Goal: Find specific page/section: Find specific page/section

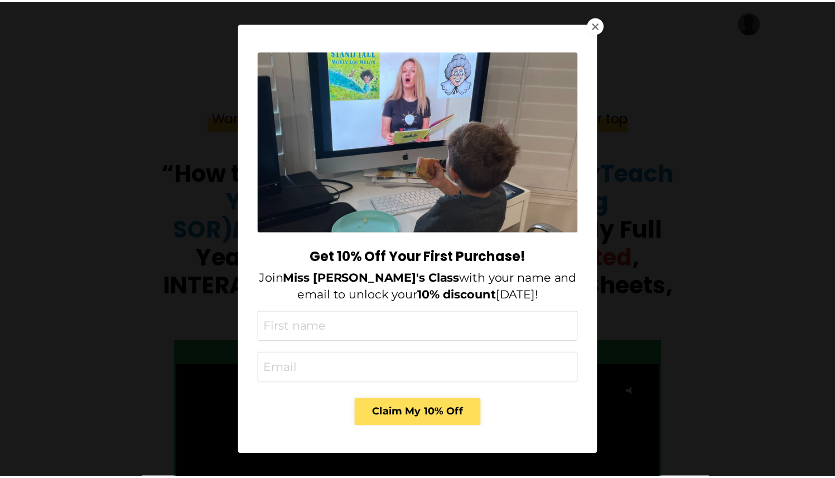
scroll to position [4281, 0]
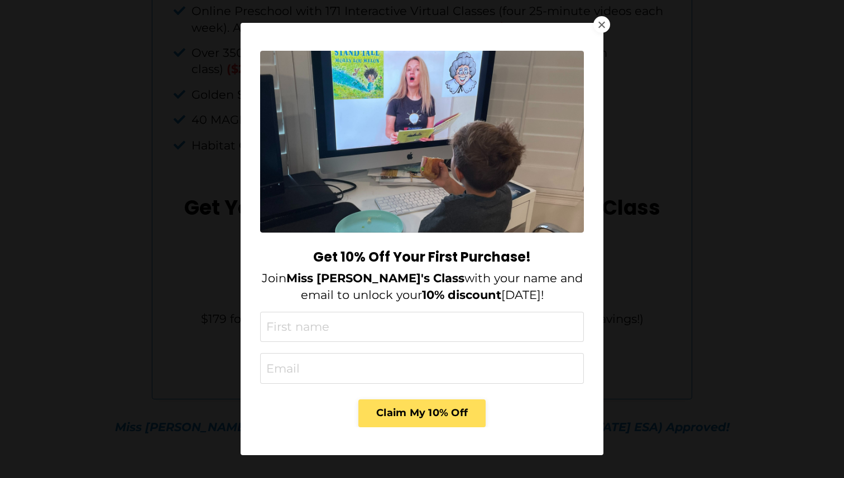
click at [600, 21] on div at bounding box center [601, 24] width 7 height 7
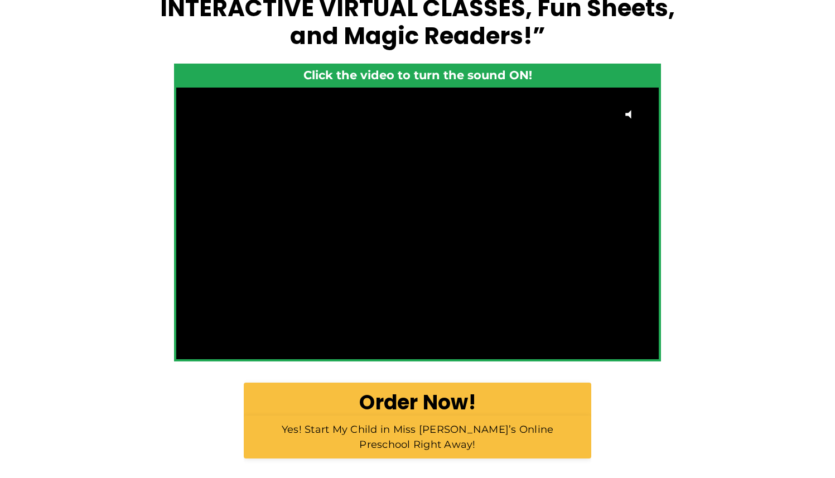
scroll to position [0, 0]
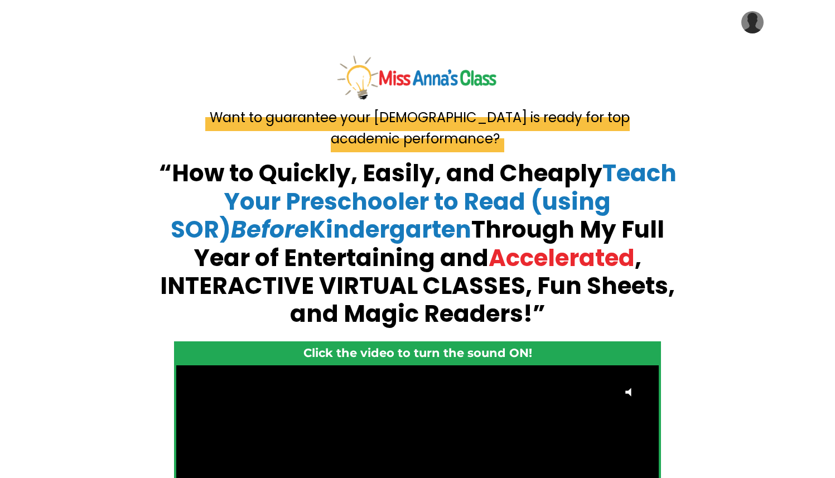
click at [749, 24] on img at bounding box center [752, 22] width 22 height 22
click at [725, 52] on link "My Library" at bounding box center [719, 56] width 112 height 25
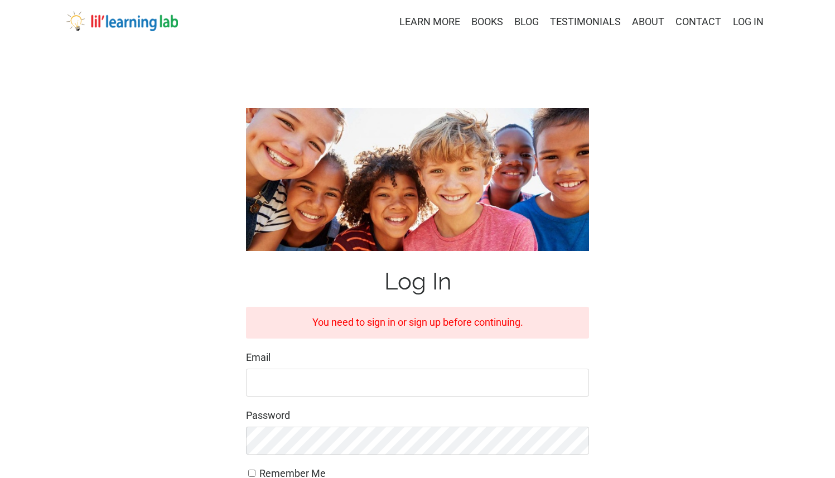
click at [272, 382] on input "Email" at bounding box center [417, 383] width 343 height 28
click at [576, 381] on keeper-lock "Open Keeper Popup" at bounding box center [576, 382] width 13 height 13
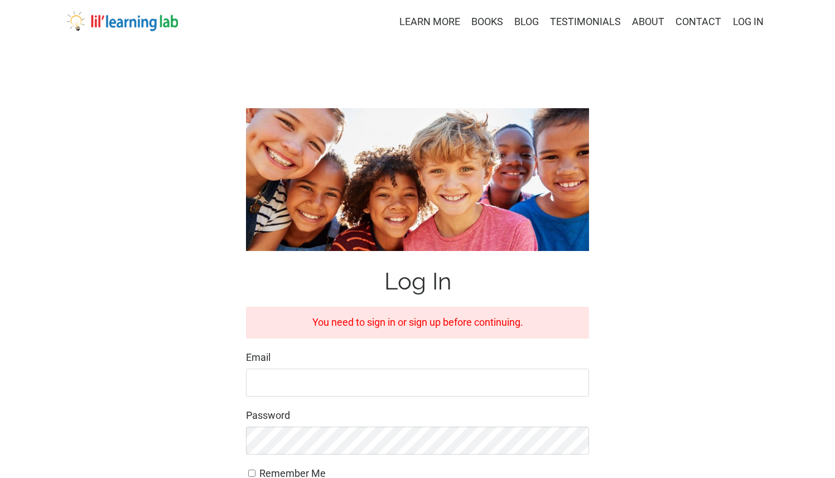
click at [576, 381] on keeper-lock "Open Keeper Popup" at bounding box center [576, 382] width 13 height 13
click at [267, 383] on input "Email" at bounding box center [417, 383] width 343 height 28
type input "masonringo1@msn.com"
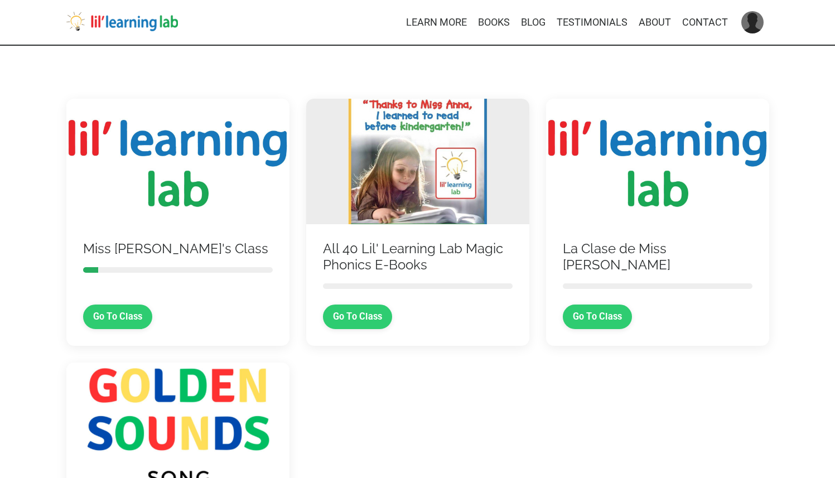
click at [619, 431] on div "Miss Anna's Class Go To Class All 40 Lil' Learning Lab Magic Phonics E-Books Go…" at bounding box center [418, 338] width 720 height 528
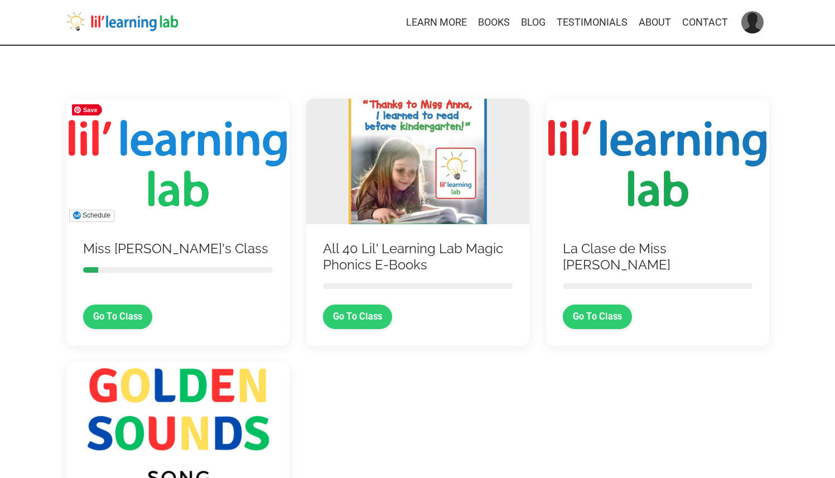
click at [172, 180] on img at bounding box center [177, 162] width 223 height 126
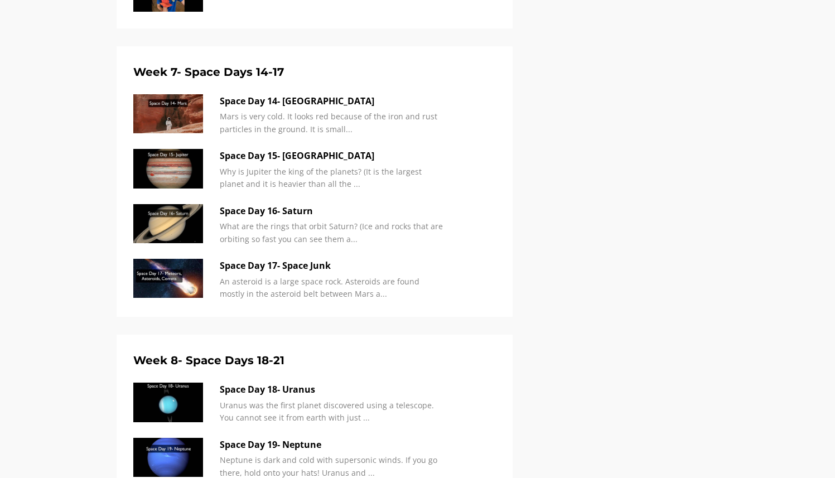
scroll to position [2832, 0]
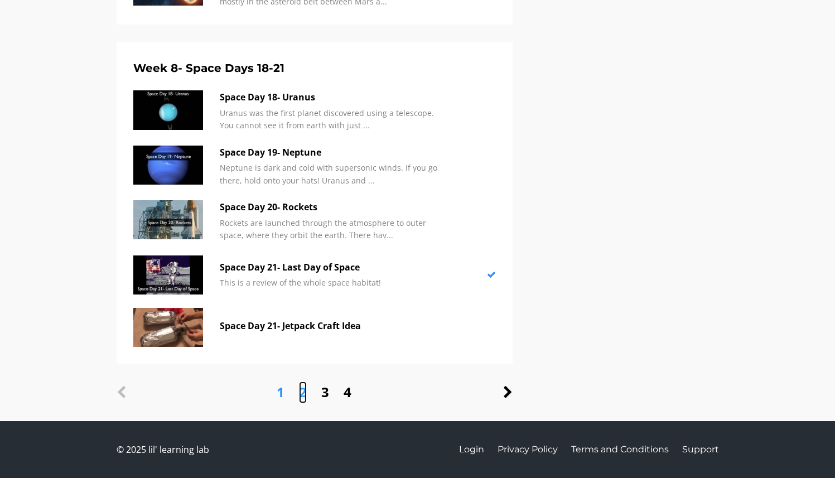
click at [303, 394] on link "2" at bounding box center [303, 392] width 8 height 21
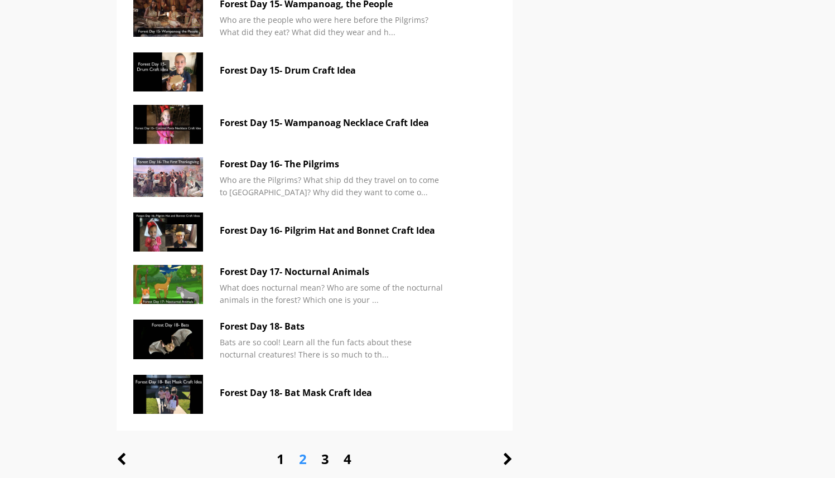
scroll to position [3446, 0]
